Goal: Task Accomplishment & Management: Use online tool/utility

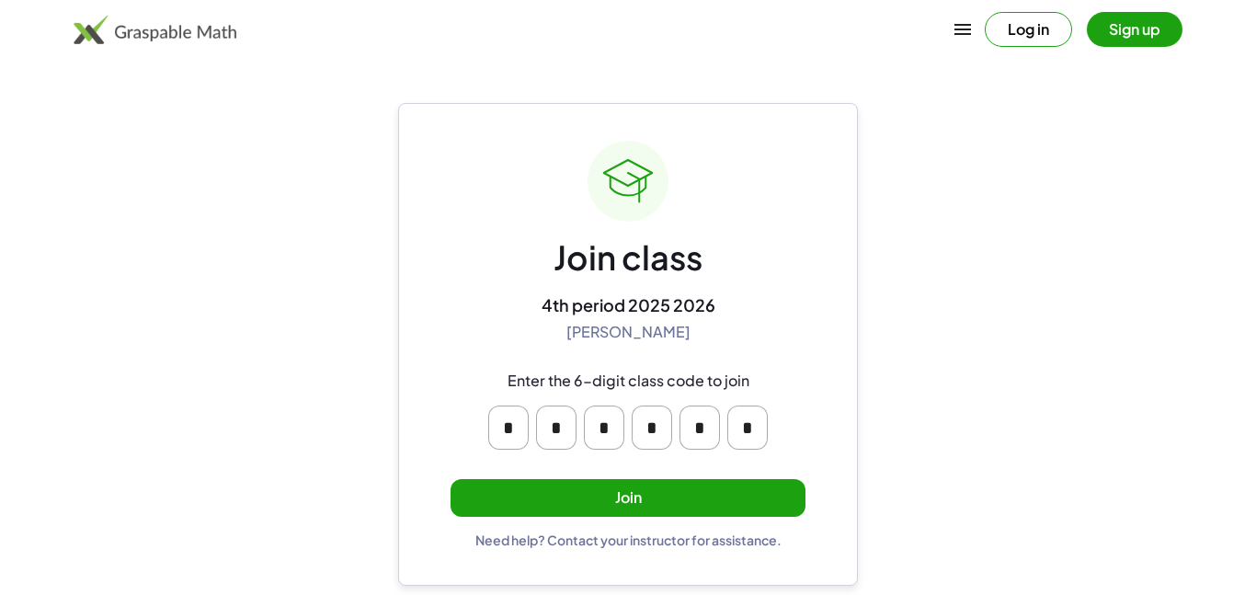
click at [687, 509] on button "Join" at bounding box center [627, 498] width 355 height 38
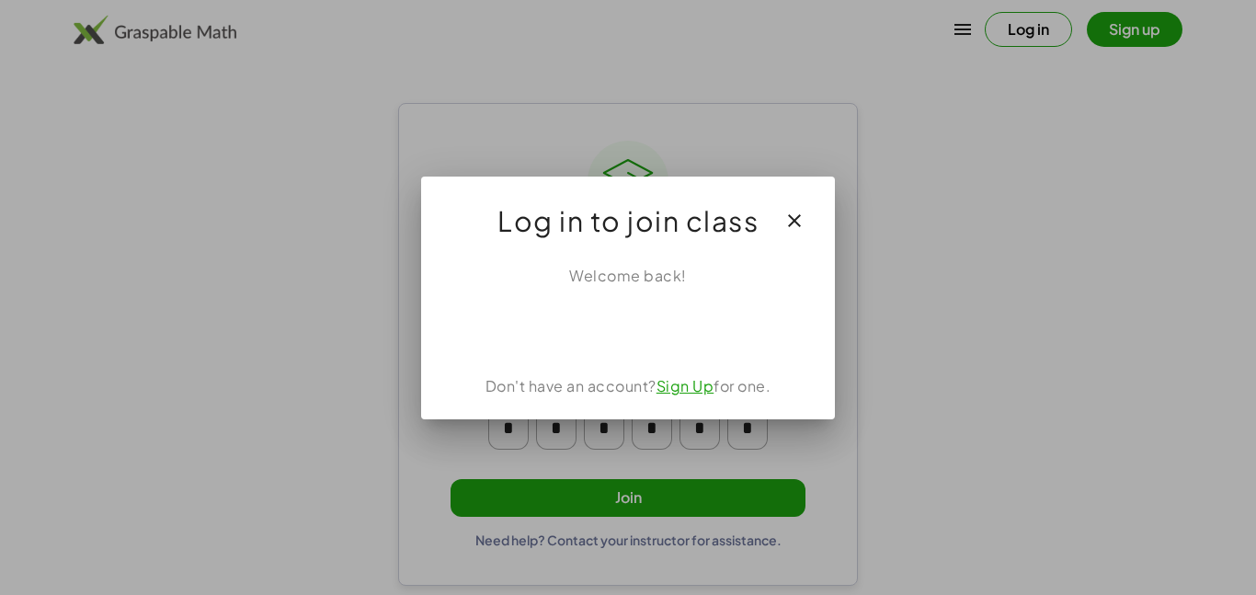
click at [795, 222] on icon "button" at bounding box center [794, 221] width 22 height 22
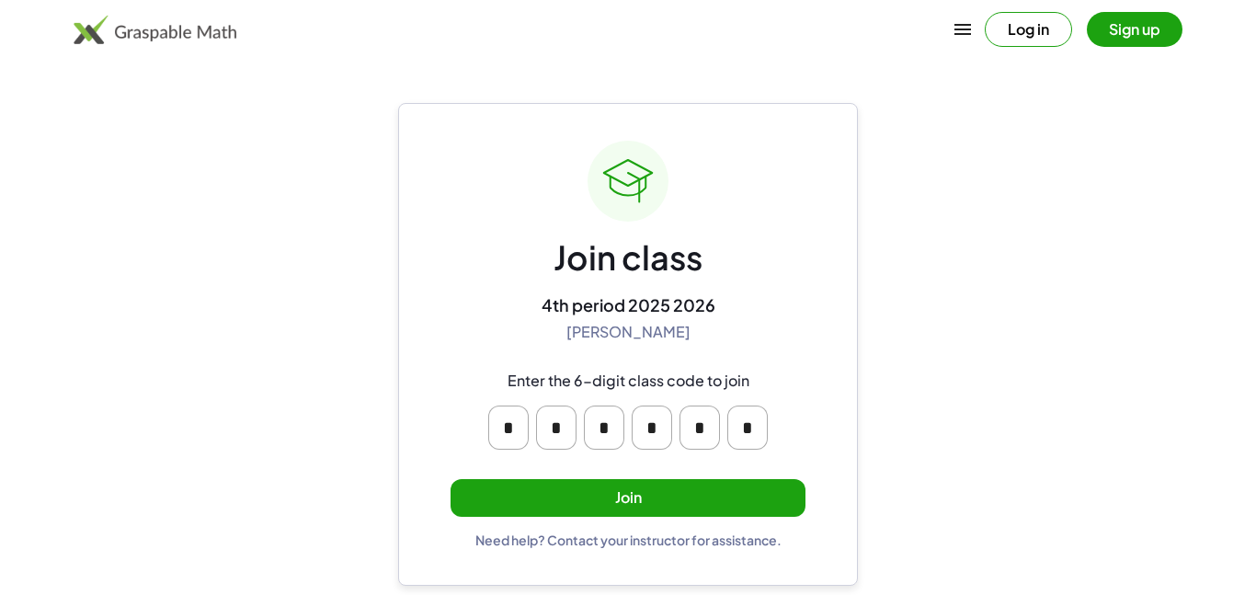
click at [747, 433] on input "*" at bounding box center [747, 427] width 40 height 44
click at [715, 428] on input "*" at bounding box center [699, 427] width 40 height 44
click at [662, 427] on input "*" at bounding box center [652, 427] width 40 height 44
click at [896, 399] on main "Join class 4th period 2025 2026 [PERSON_NAME] Enter the 6-digit class code to j…" at bounding box center [628, 297] width 1256 height 595
click at [696, 472] on div "Join class 4th period 2025 2026 [PERSON_NAME] Enter the 6-digit class code to j…" at bounding box center [627, 344] width 355 height 407
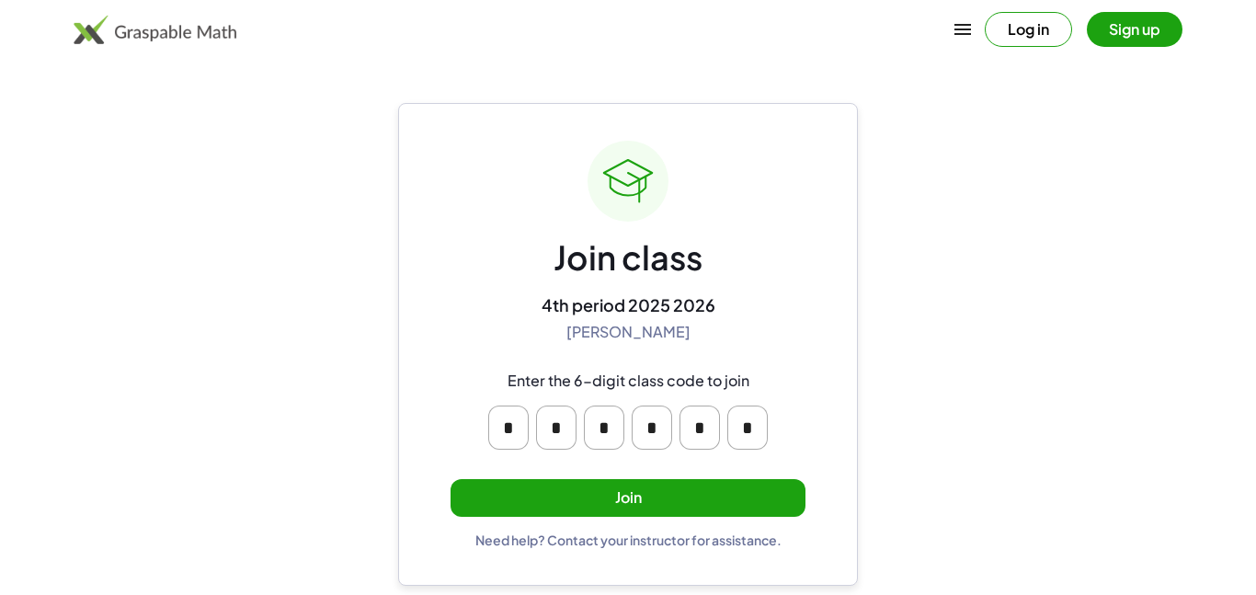
click at [667, 496] on button "Join" at bounding box center [627, 498] width 355 height 38
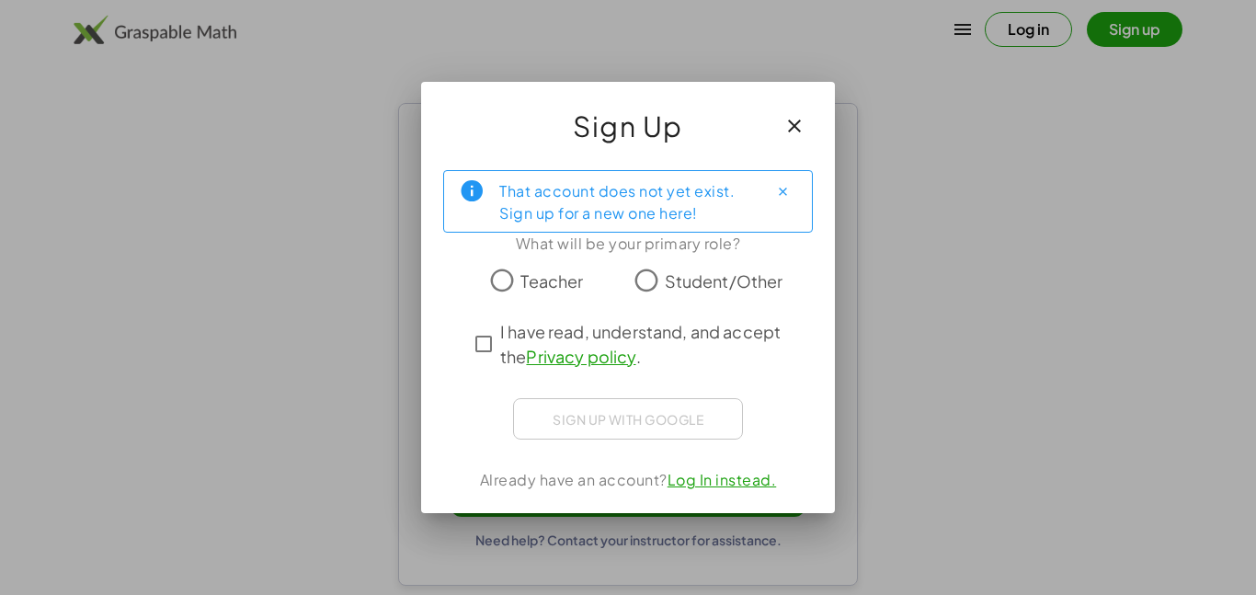
click at [754, 270] on span "Student/Other" at bounding box center [724, 280] width 119 height 25
click at [701, 343] on span "I have read, understand, and accept the Privacy policy ." at bounding box center [644, 344] width 289 height 50
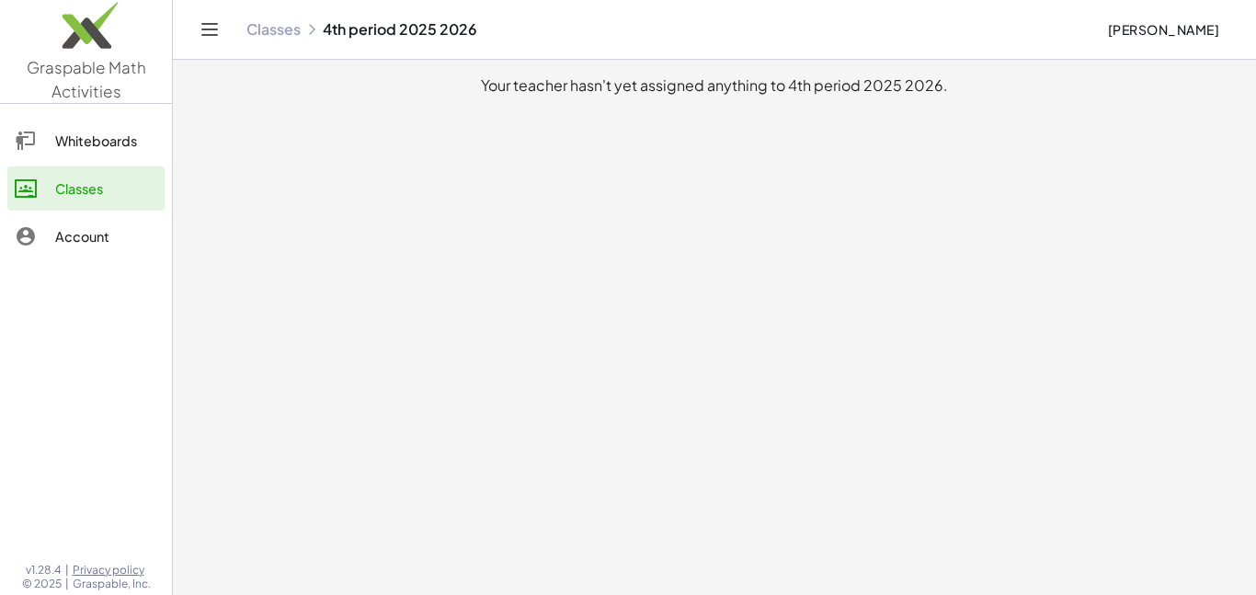
click at [704, 416] on main "Your teacher hasn't yet assigned anything to 4th period 2025 2026." at bounding box center [714, 297] width 1083 height 595
click at [144, 143] on div "Whiteboards" at bounding box center [106, 141] width 102 height 22
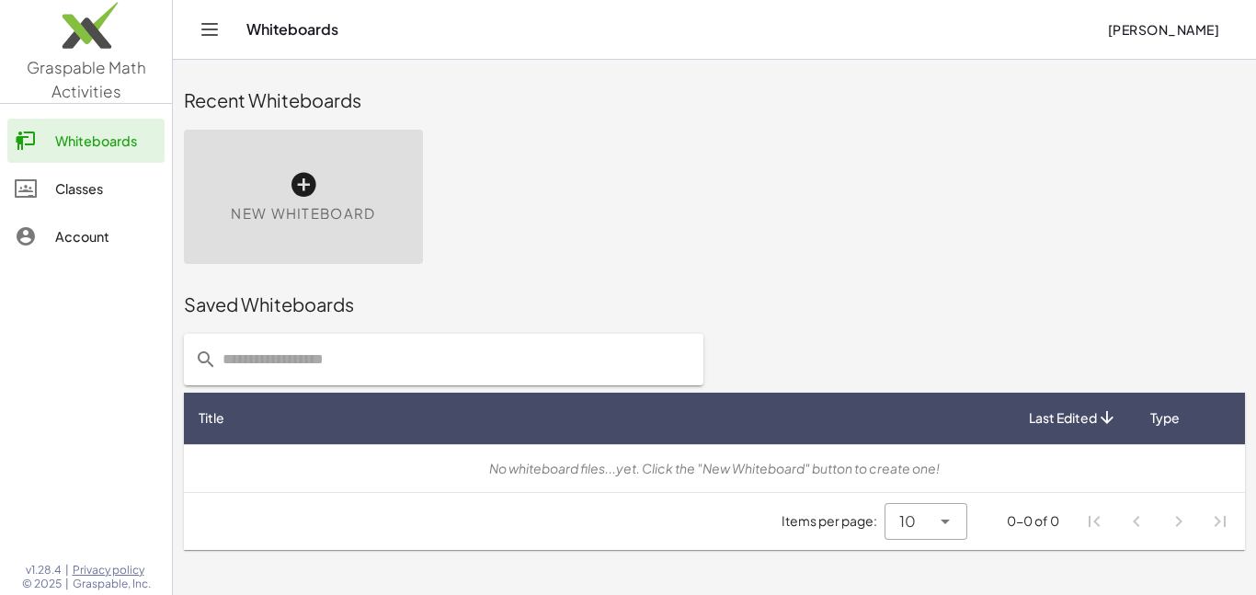
click at [286, 219] on span "New Whiteboard" at bounding box center [303, 213] width 144 height 21
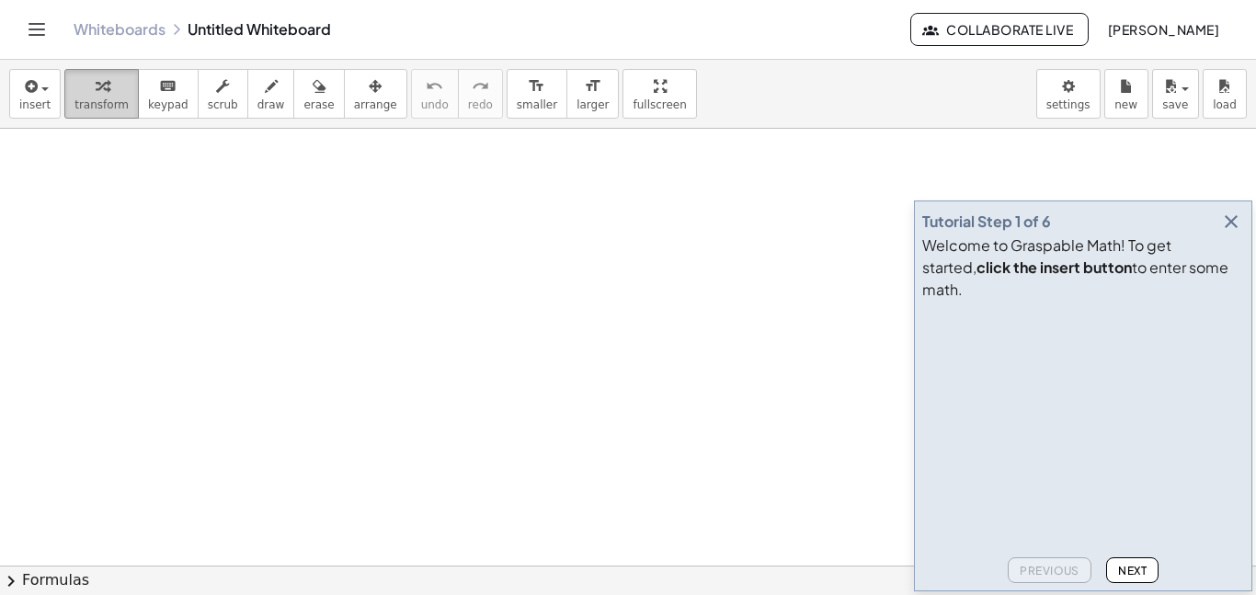
click at [96, 85] on icon "button" at bounding box center [102, 86] width 13 height 22
click at [97, 100] on span "transform" at bounding box center [101, 104] width 54 height 13
click at [6, 103] on div "insert select one: Math Expression Function Text Youtube Video Graphing Geometr…" at bounding box center [628, 94] width 1256 height 69
click at [27, 102] on span "insert" at bounding box center [34, 104] width 31 height 13
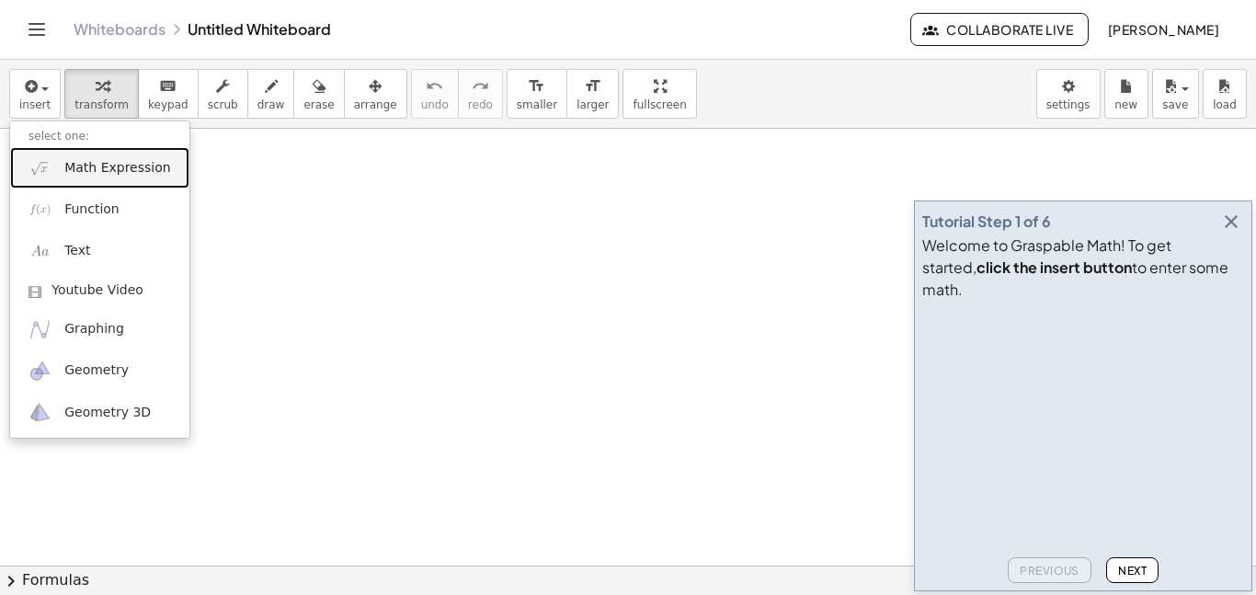
click at [84, 179] on link "Math Expression" at bounding box center [99, 167] width 179 height 41
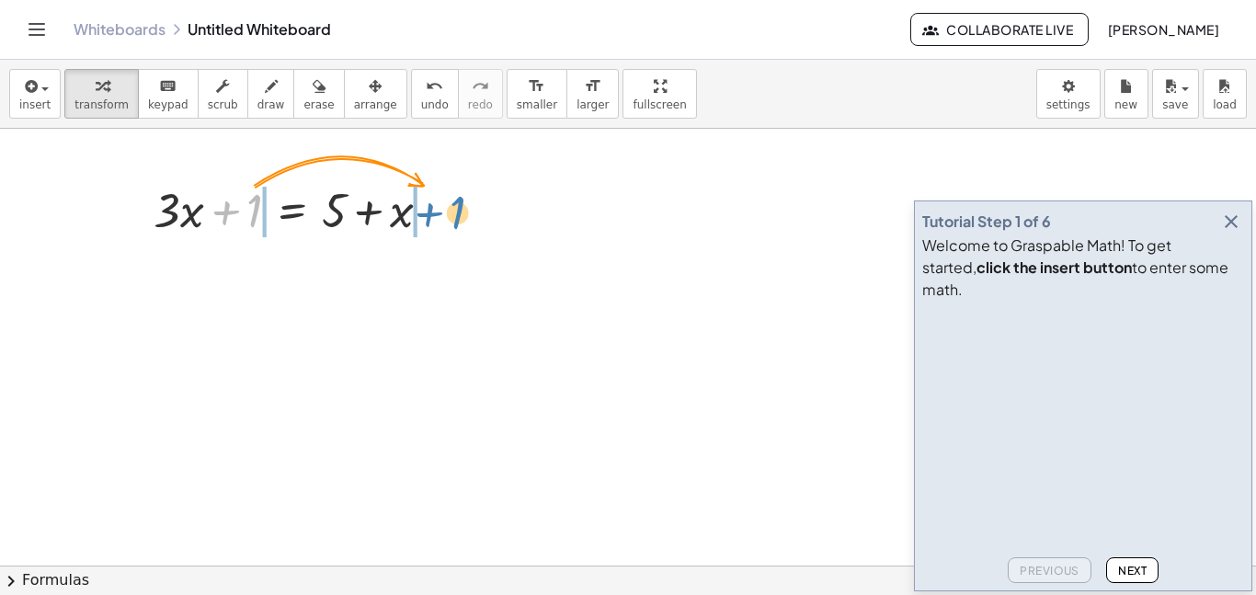
drag, startPoint x: 259, startPoint y: 212, endPoint x: 462, endPoint y: 214, distance: 203.2
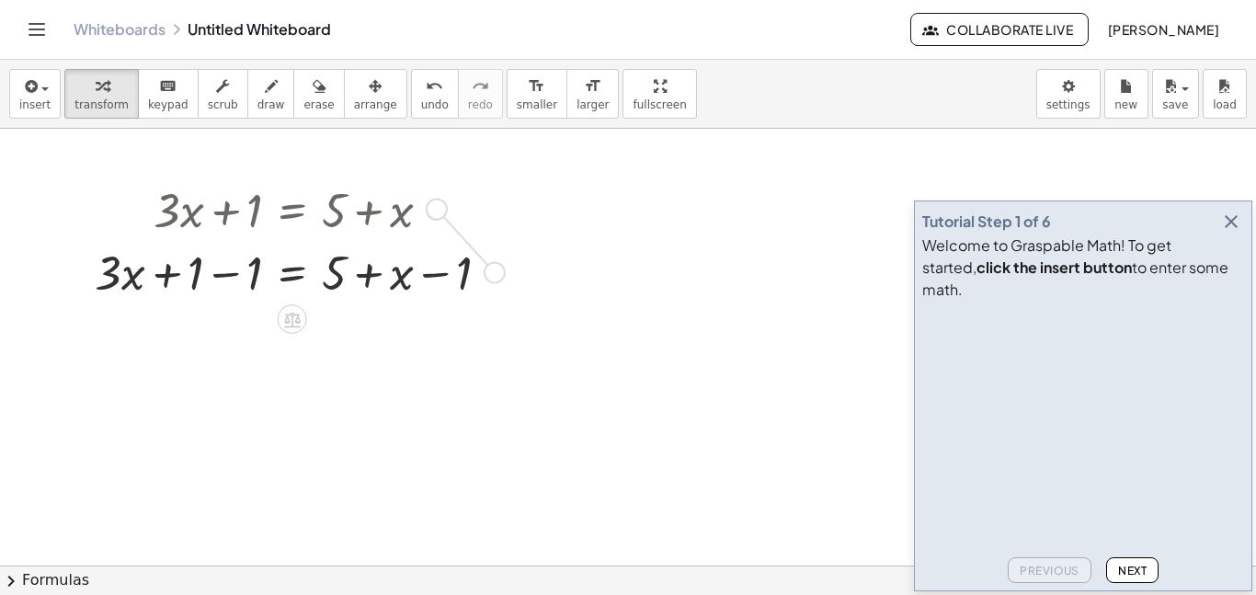
drag, startPoint x: 497, startPoint y: 275, endPoint x: 432, endPoint y: 218, distance: 86.6
click at [292, 211] on div "+ · 3 · x + 1 = + 5 + x + · 3 · x = + 5 + x + 1 − 1 − 1" at bounding box center [292, 211] width 0 height 0
click at [1145, 573] on span "Next" at bounding box center [1132, 571] width 28 height 14
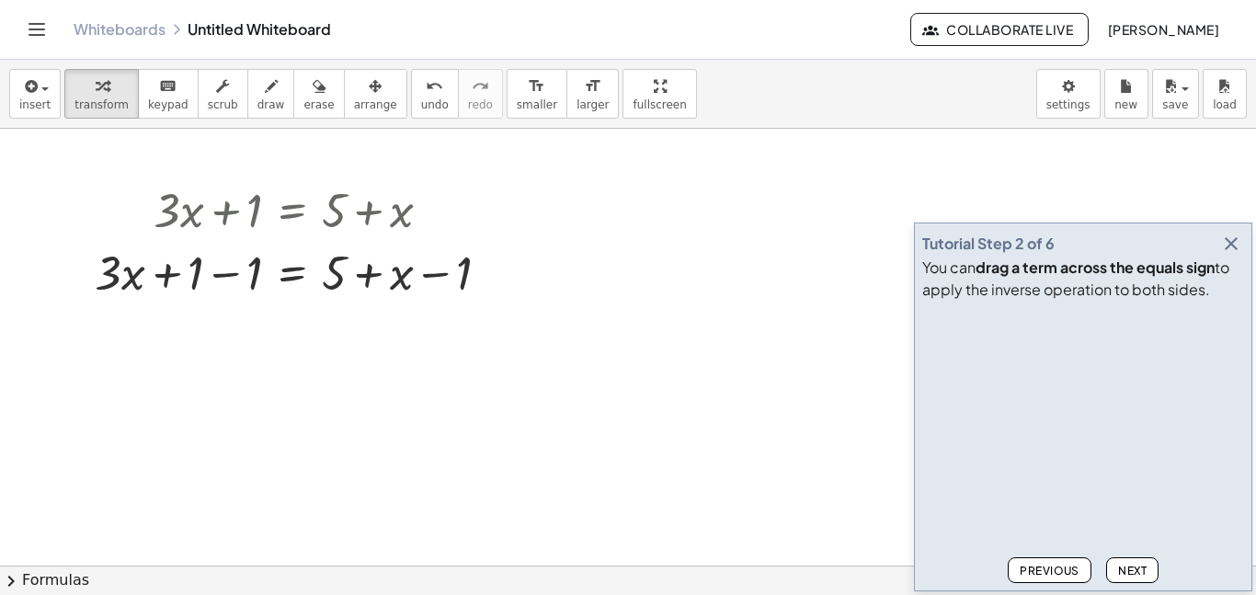
click at [1145, 573] on span "Next" at bounding box center [1132, 571] width 28 height 14
click at [229, 272] on div at bounding box center [298, 271] width 427 height 63
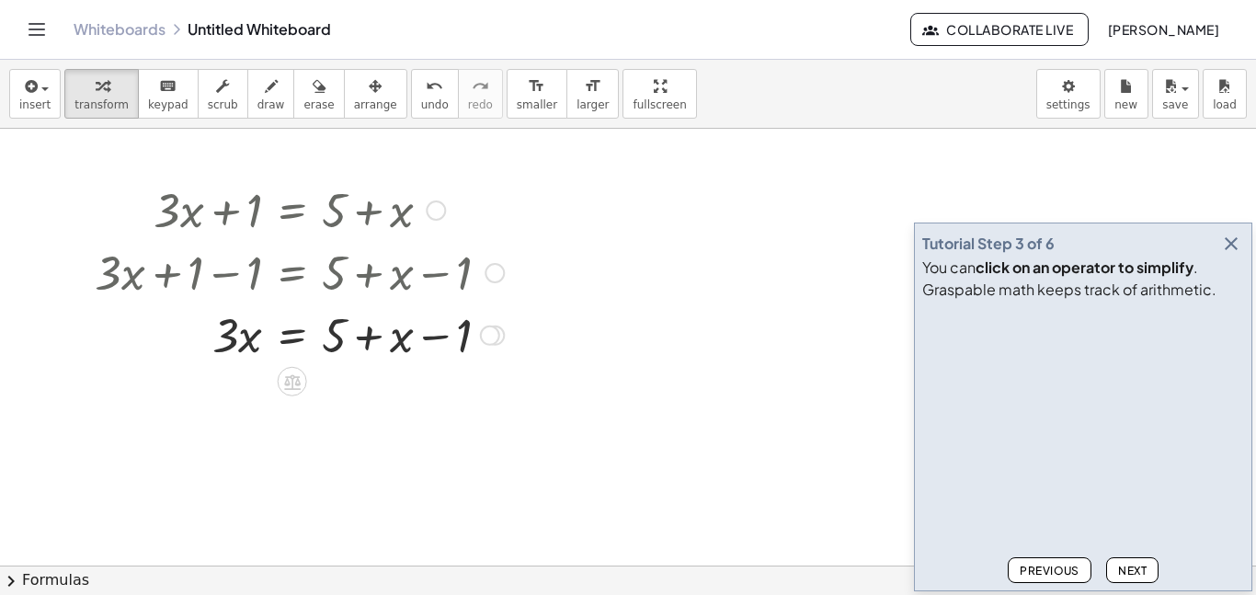
click at [434, 283] on div at bounding box center [298, 271] width 427 height 63
click at [413, 334] on div at bounding box center [298, 333] width 427 height 63
click at [485, 334] on div at bounding box center [490, 335] width 20 height 20
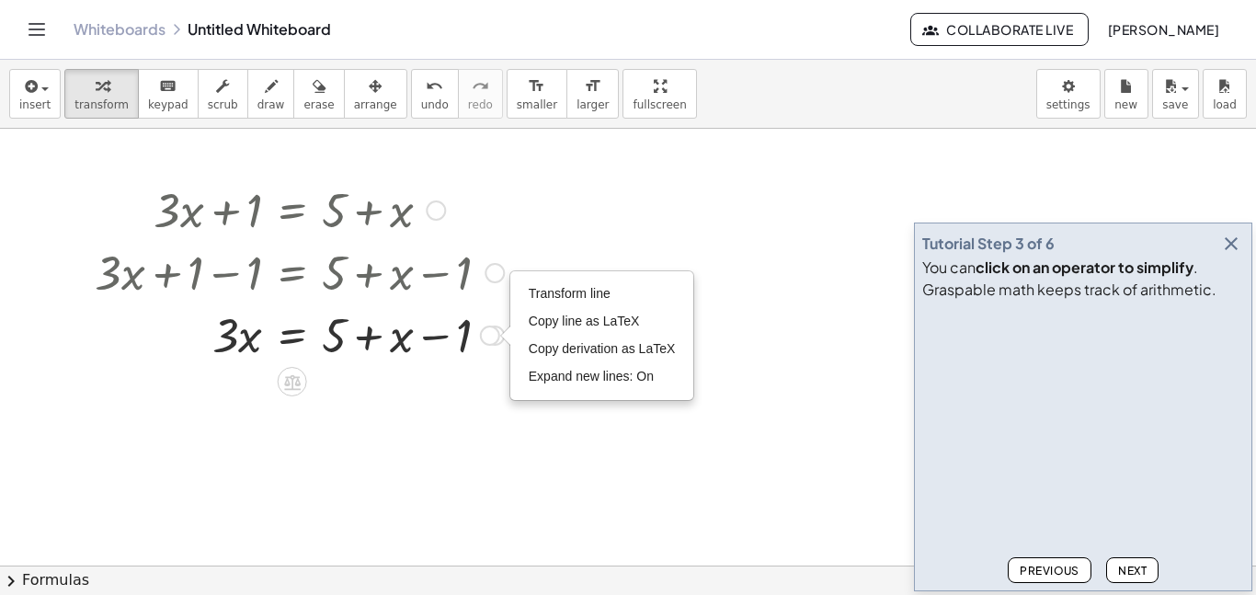
click at [436, 330] on div at bounding box center [298, 333] width 427 height 63
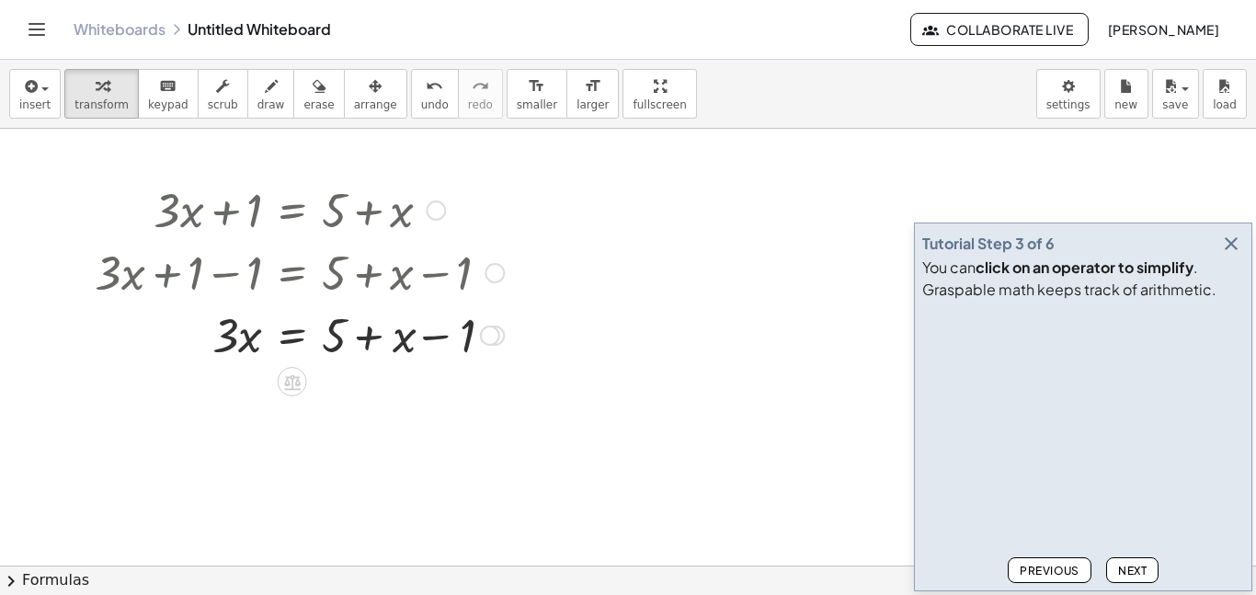
click at [436, 330] on div at bounding box center [298, 333] width 427 height 63
click at [420, 328] on div at bounding box center [298, 333] width 427 height 63
click at [418, 338] on div at bounding box center [298, 333] width 427 height 63
click at [337, 336] on div at bounding box center [298, 333] width 427 height 63
click at [391, 340] on div at bounding box center [298, 333] width 427 height 63
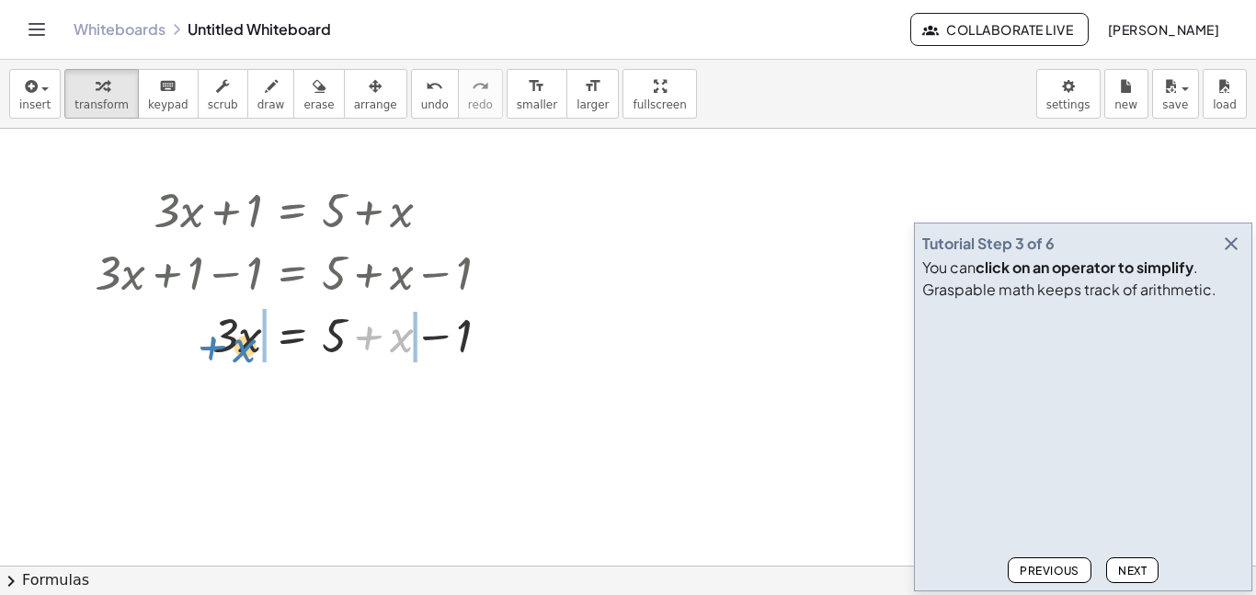
drag, startPoint x: 401, startPoint y: 342, endPoint x: 256, endPoint y: 353, distance: 145.7
click at [256, 353] on div at bounding box center [298, 333] width 427 height 63
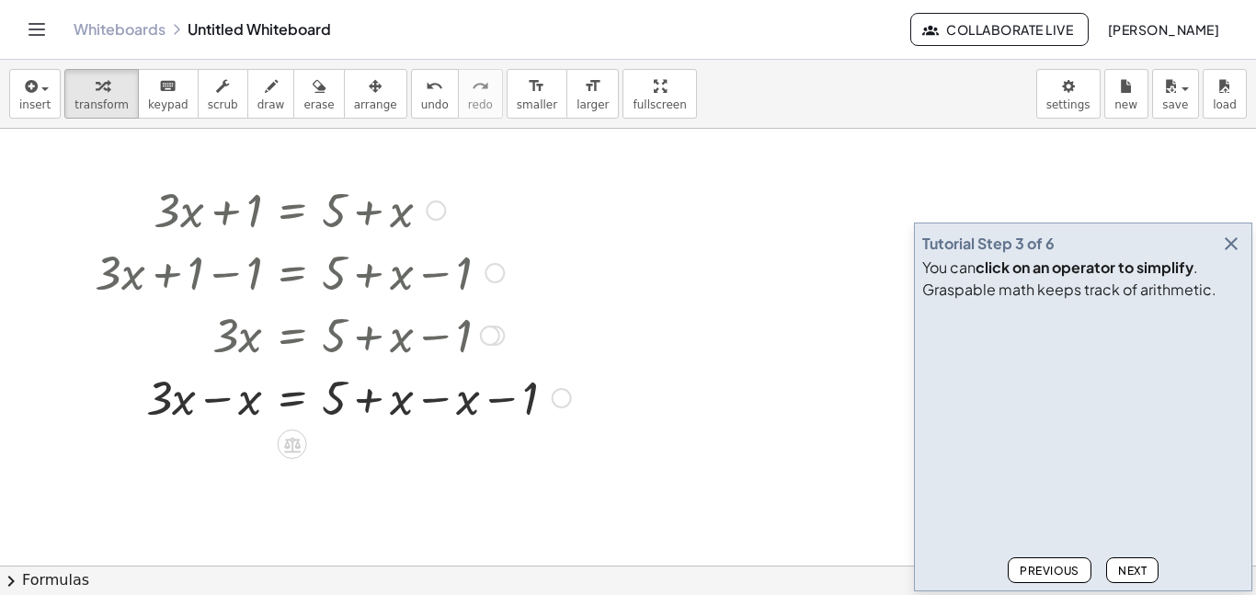
click at [180, 406] on div at bounding box center [332, 396] width 495 height 63
click at [170, 406] on div at bounding box center [332, 396] width 495 height 63
click at [255, 404] on div at bounding box center [332, 396] width 495 height 63
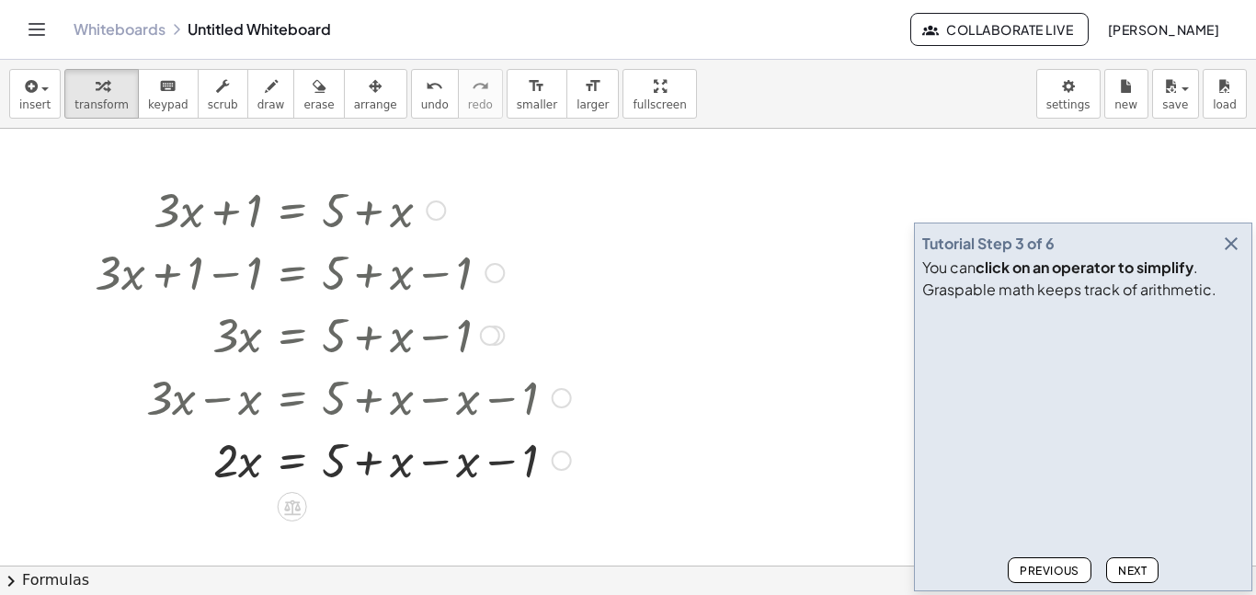
click at [401, 466] on div at bounding box center [332, 458] width 495 height 63
click at [442, 467] on div at bounding box center [332, 458] width 495 height 63
click at [390, 511] on div at bounding box center [332, 521] width 495 height 63
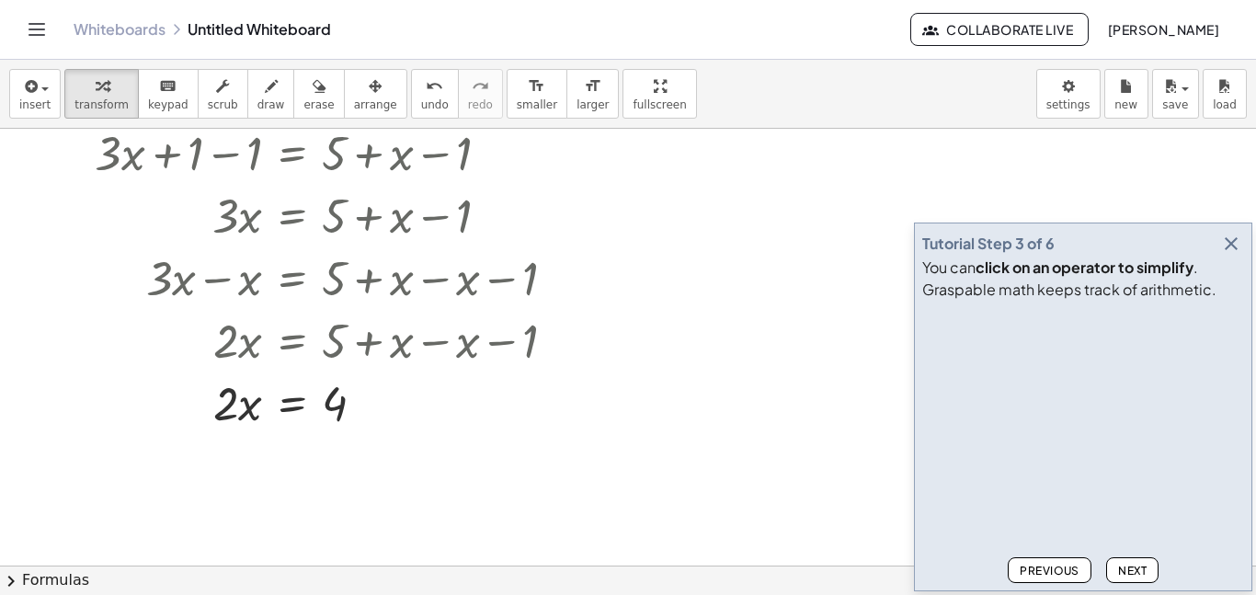
scroll to position [120, 0]
drag, startPoint x: 335, startPoint y: 404, endPoint x: 359, endPoint y: 430, distance: 35.8
click at [359, 430] on div at bounding box center [332, 401] width 495 height 63
click at [304, 448] on div at bounding box center [292, 448] width 29 height 29
click at [329, 452] on span "÷" at bounding box center [329, 449] width 10 height 27
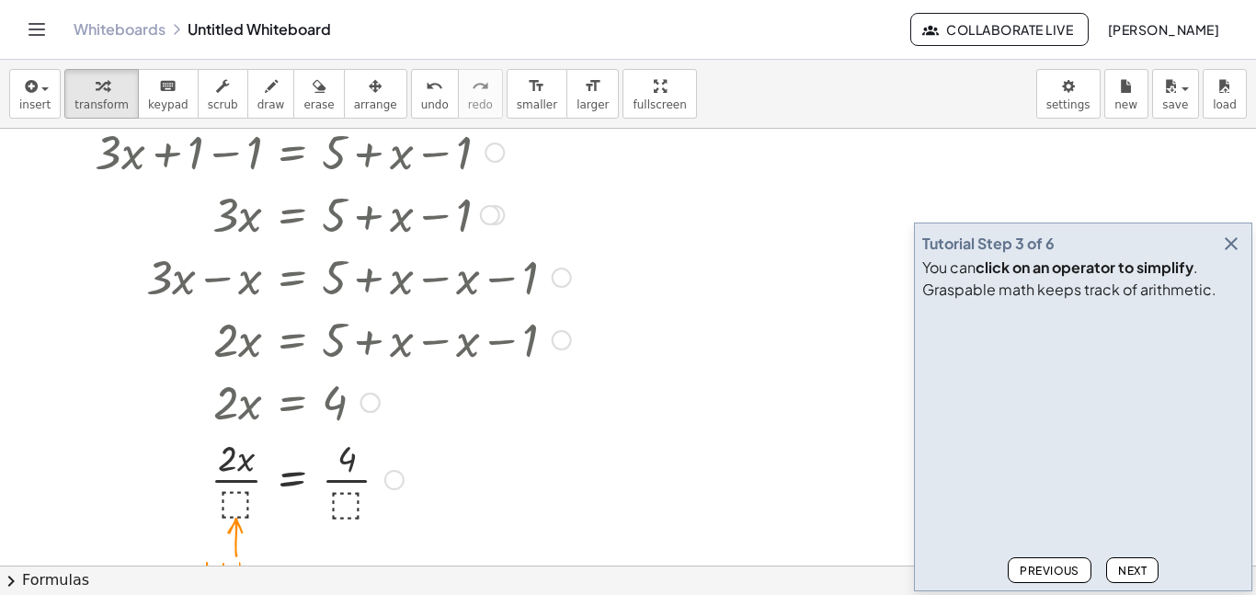
click at [236, 495] on div at bounding box center [332, 478] width 495 height 92
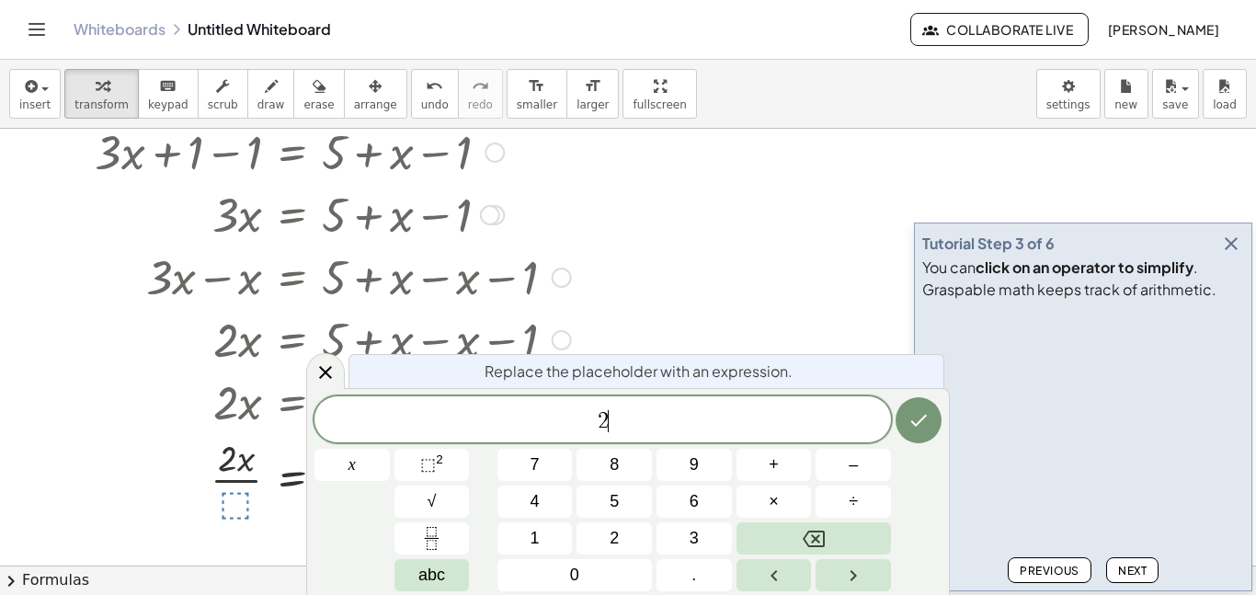
scroll to position [0, 0]
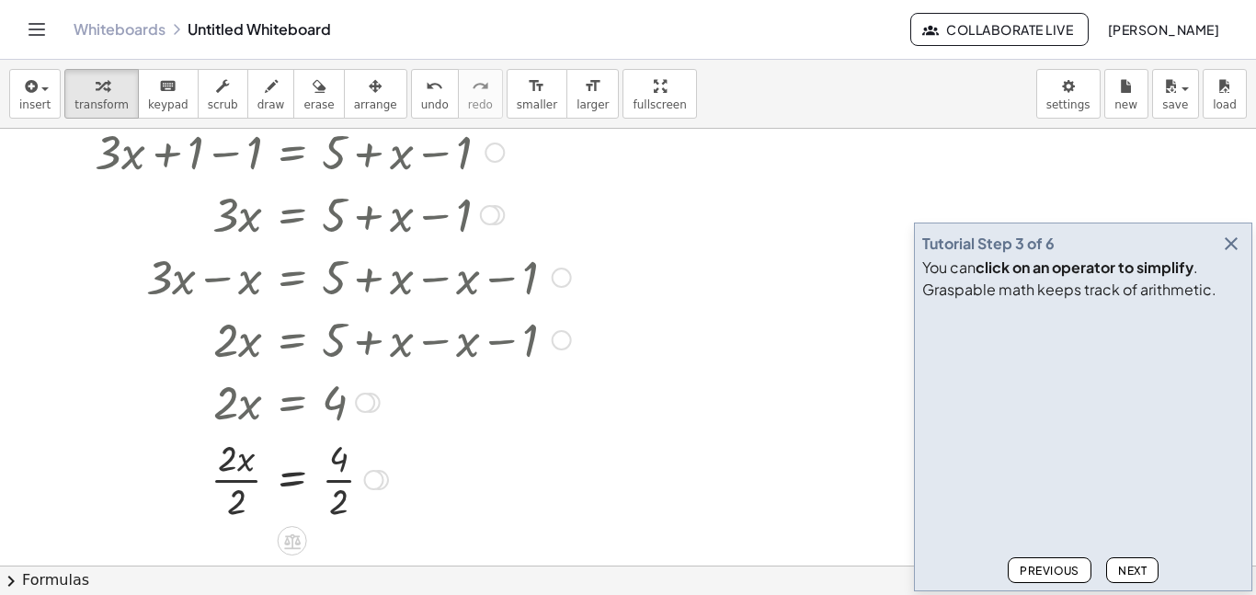
click at [324, 479] on div at bounding box center [332, 478] width 495 height 92
click at [259, 471] on div at bounding box center [332, 478] width 495 height 92
click at [1132, 573] on span "Next" at bounding box center [1132, 571] width 28 height 14
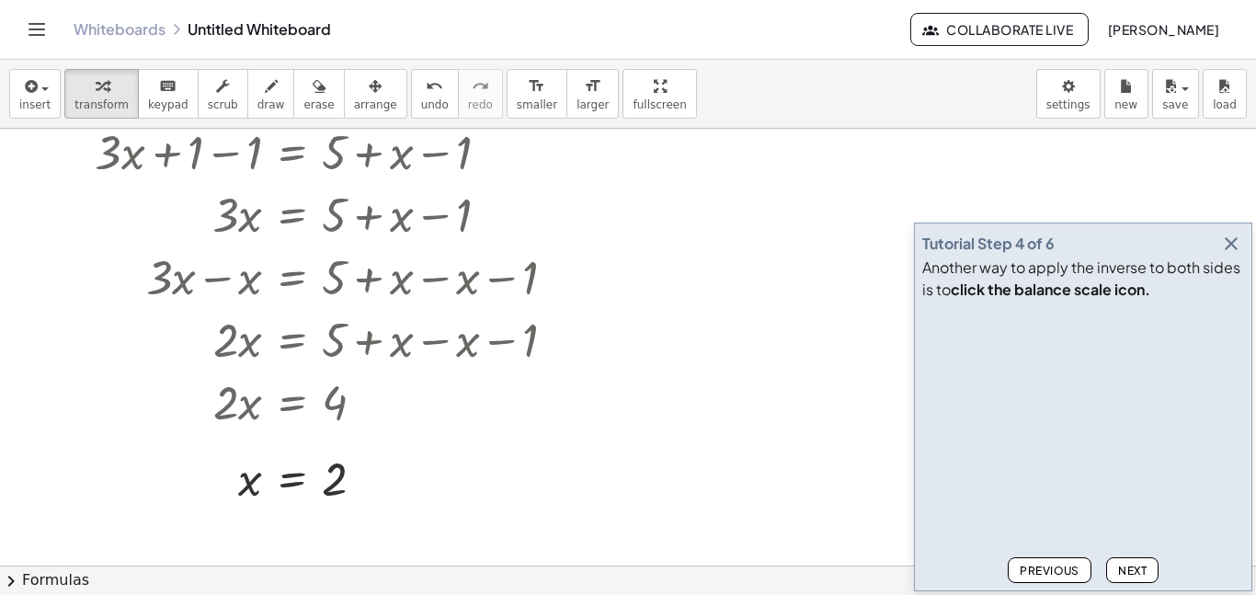
click at [1132, 573] on span "Next" at bounding box center [1132, 571] width 28 height 14
click at [1132, 572] on span "Next" at bounding box center [1132, 571] width 28 height 14
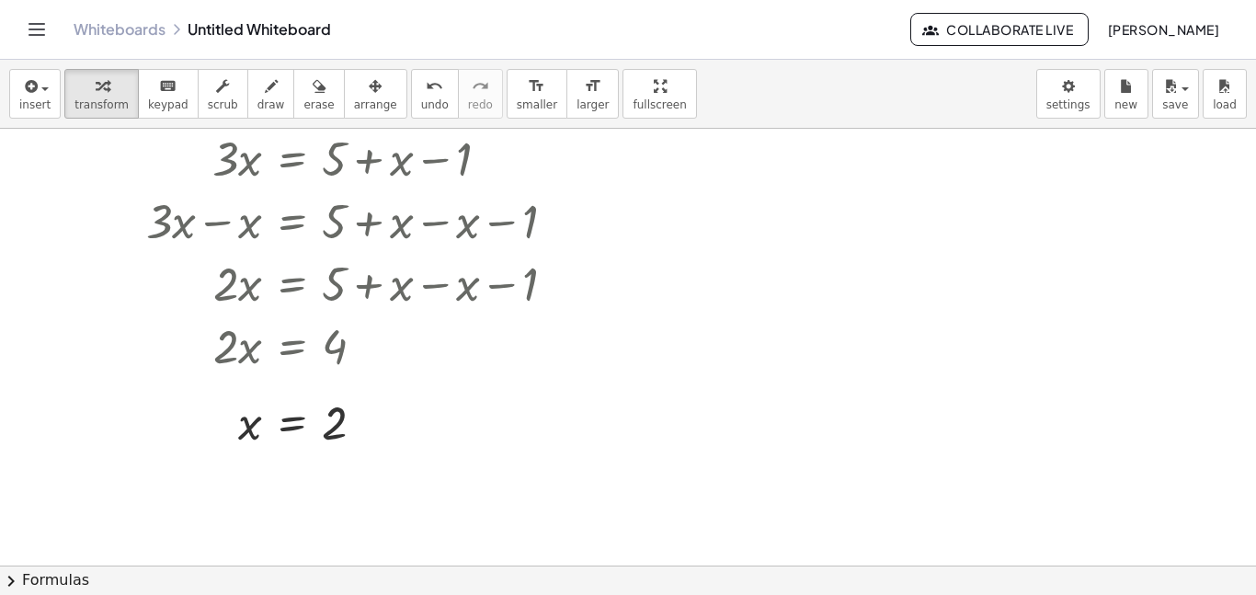
scroll to position [177, 0]
click at [303, 438] on div at bounding box center [332, 421] width 495 height 61
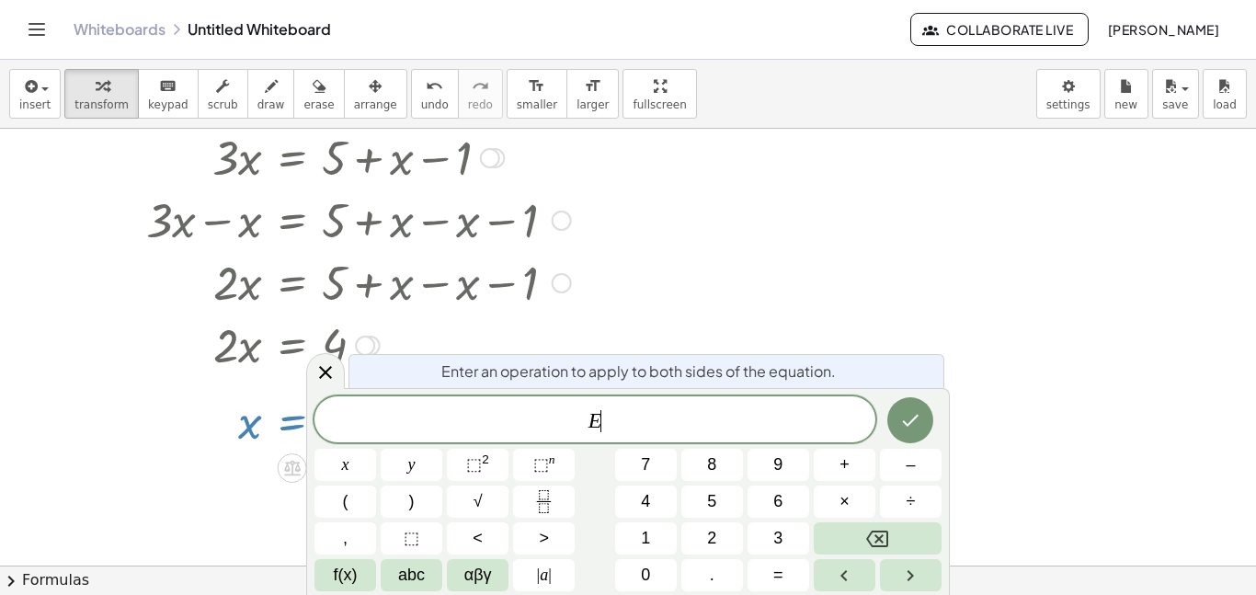
scroll to position [6, 0]
click at [226, 410] on div at bounding box center [332, 421] width 495 height 61
click at [38, 21] on icon "Toggle navigation" at bounding box center [37, 29] width 22 height 22
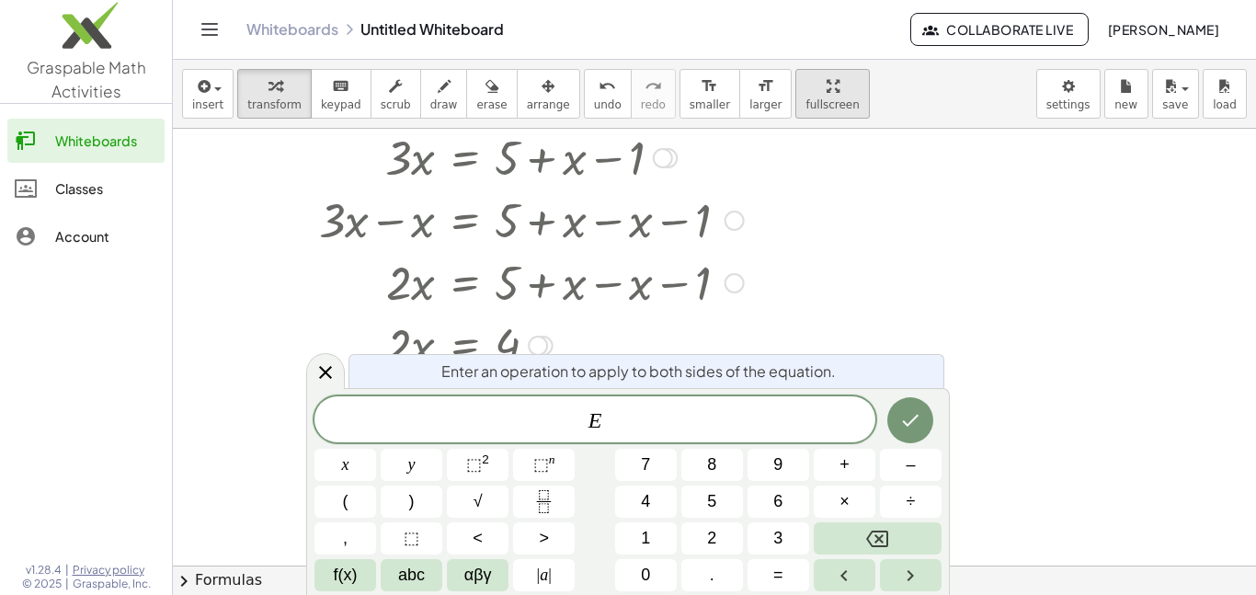
click at [75, 192] on div "Classes" at bounding box center [106, 188] width 102 height 22
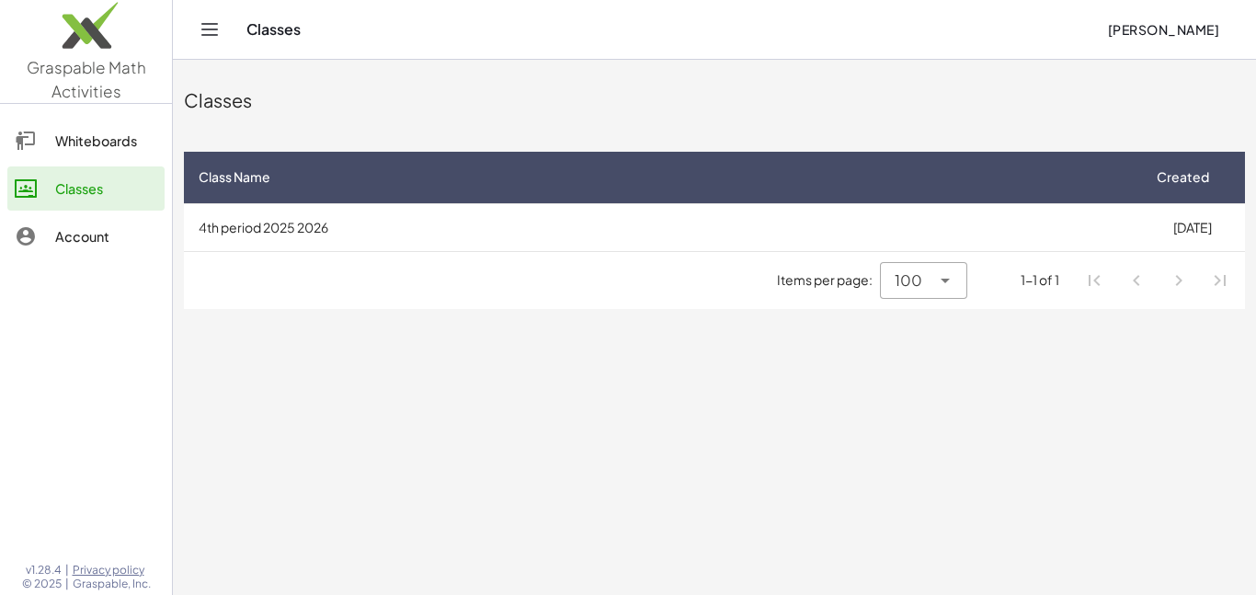
click at [705, 226] on td "4th period 2025 2026" at bounding box center [661, 227] width 955 height 48
